Goal: Check status: Check status

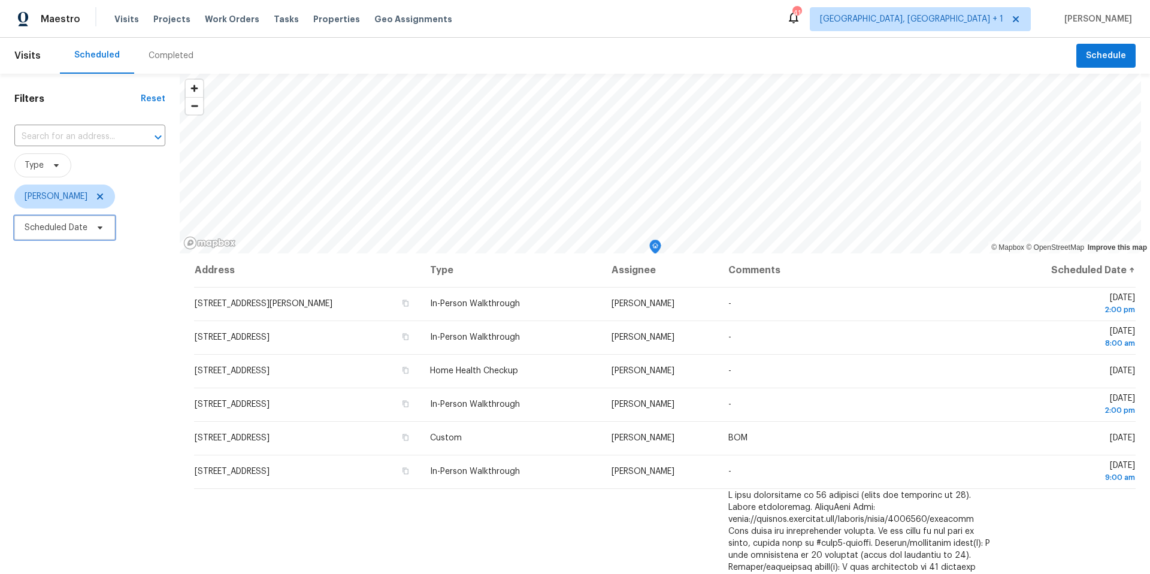
click at [89, 224] on span "Scheduled Date" at bounding box center [64, 228] width 101 height 24
click at [79, 268] on input "text" at bounding box center [81, 268] width 118 height 24
select select "7"
select select "2025"
select select "8"
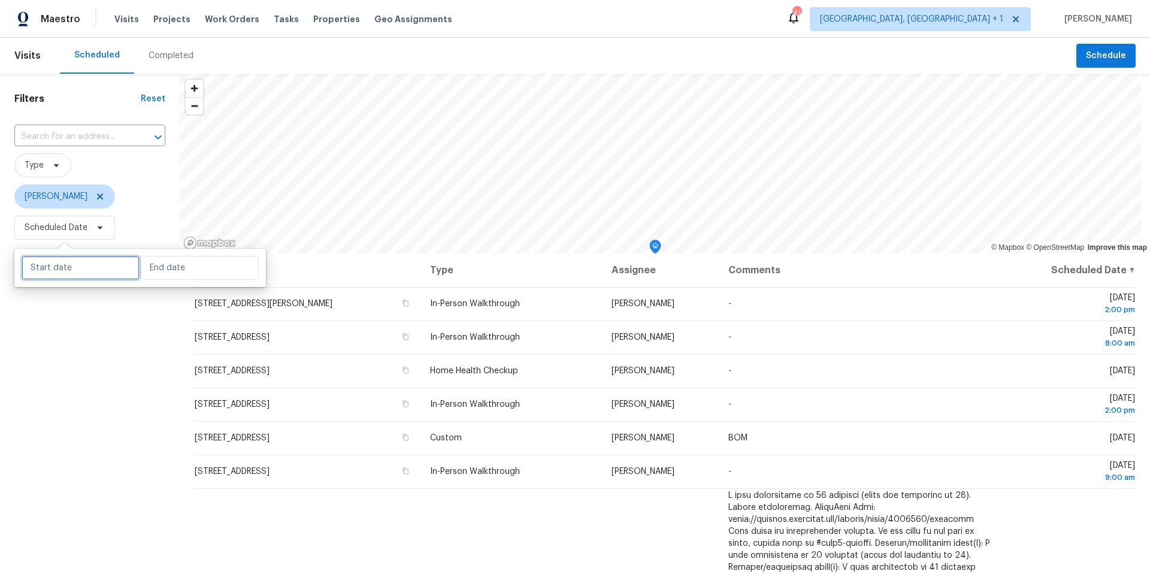
select select "2025"
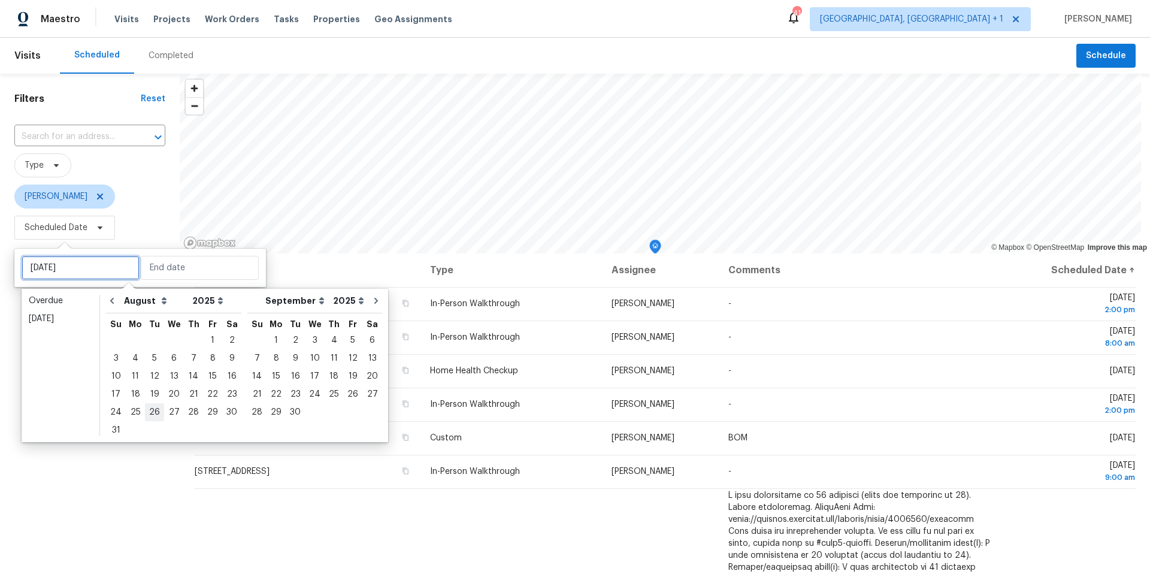
type input "[DATE]"
click at [171, 361] on div "27" at bounding box center [174, 412] width 20 height 17
type input "[DATE]"
click at [171, 361] on div "27" at bounding box center [174, 412] width 20 height 17
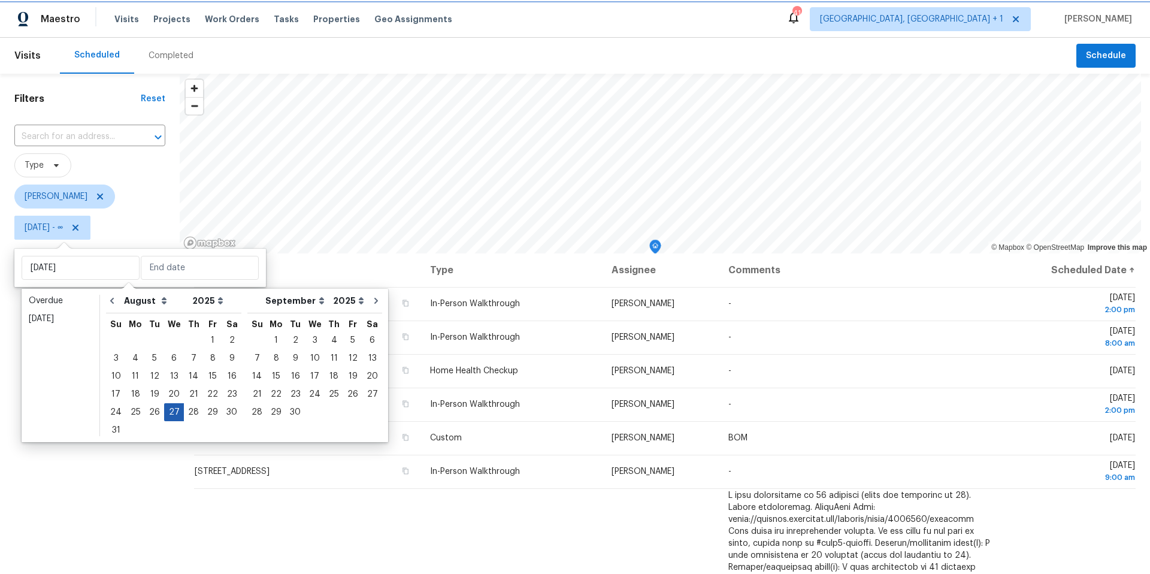
type input "[DATE]"
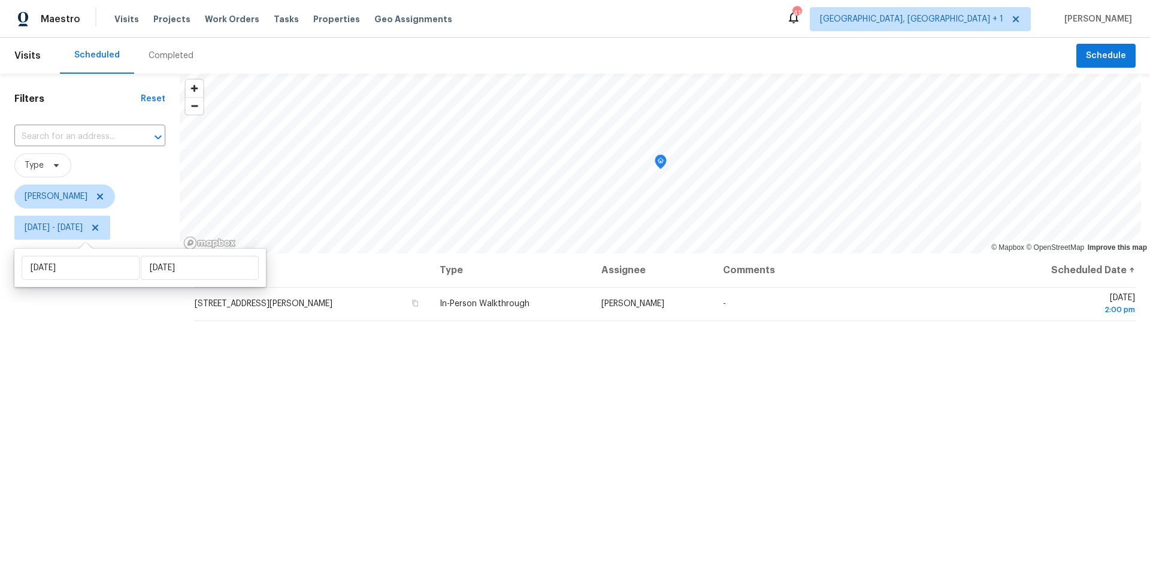
click at [89, 361] on div "Filters Reset ​ Type [PERSON_NAME] [DATE] - [DATE]" at bounding box center [90, 393] width 180 height 638
